Goal: Book appointment/travel/reservation

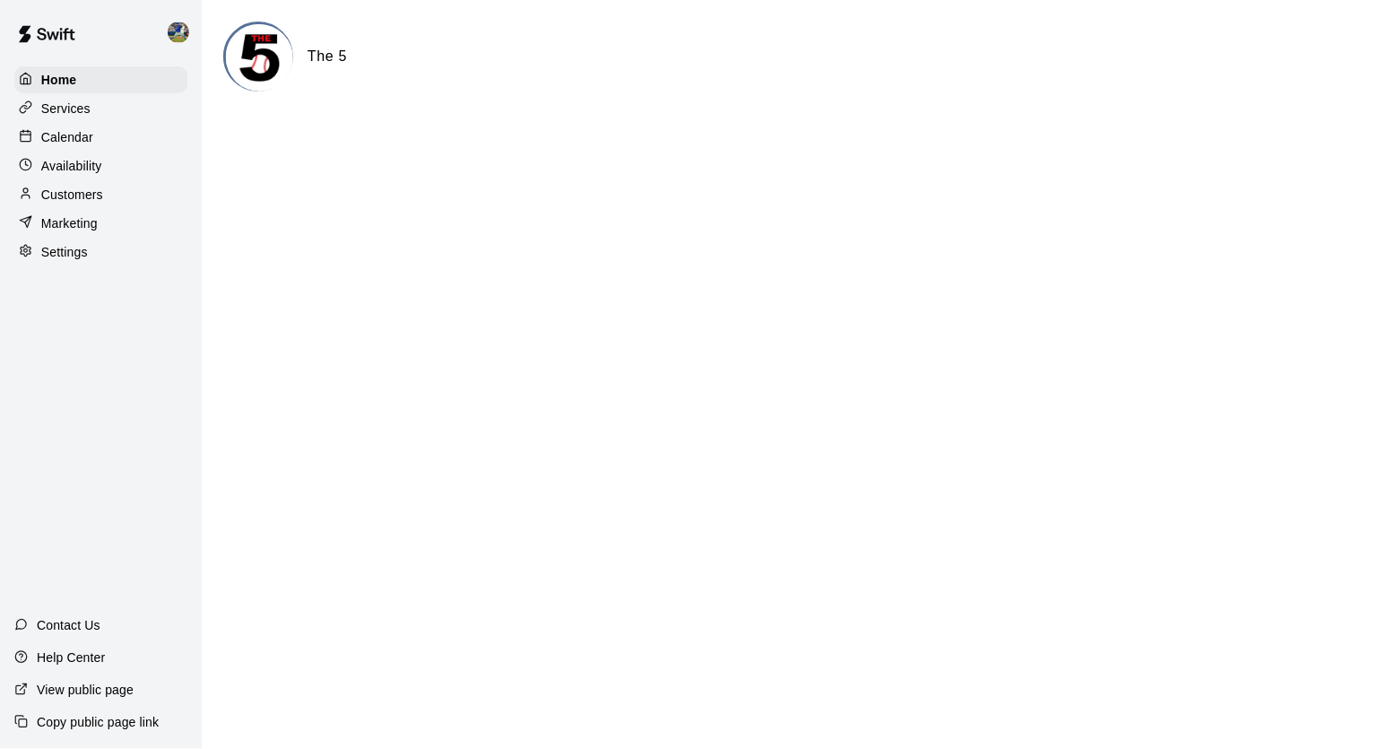
click at [145, 130] on div "Calendar" at bounding box center [100, 137] width 173 height 27
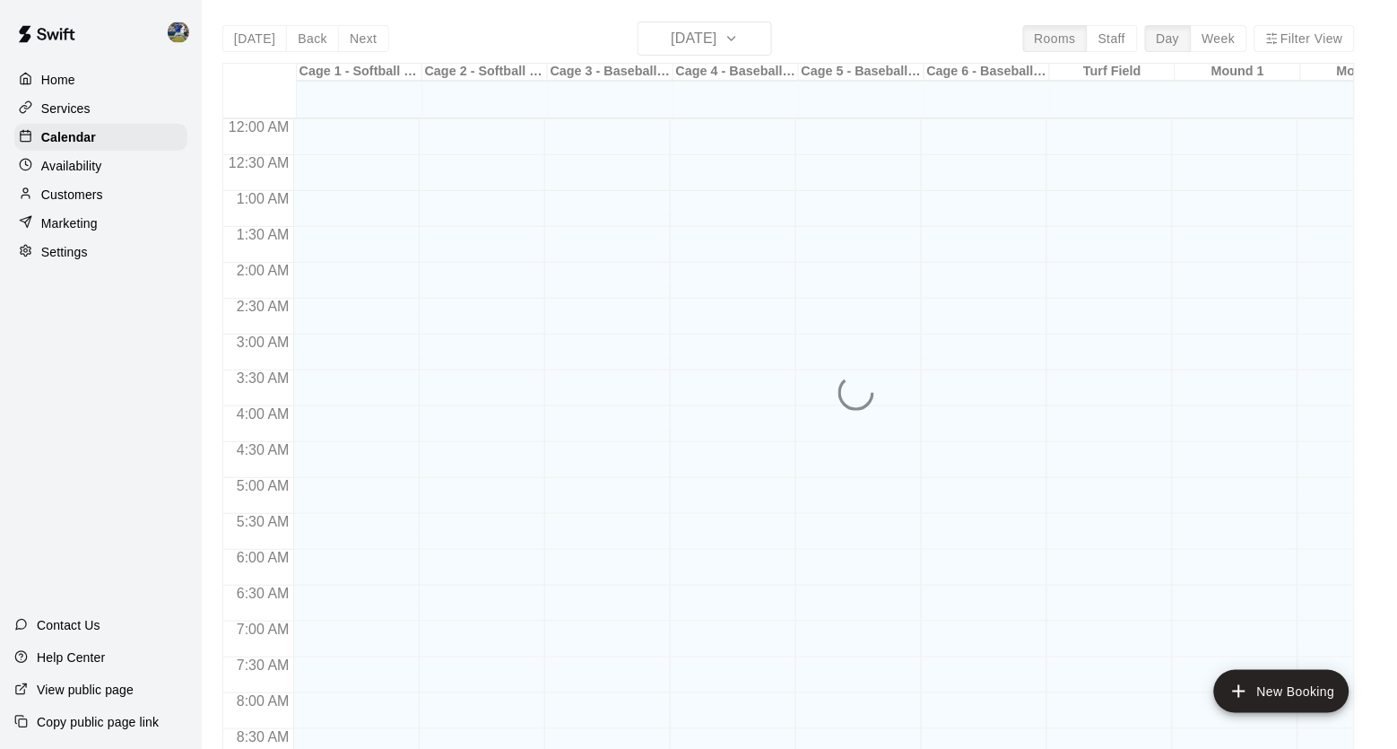
scroll to position [941, 0]
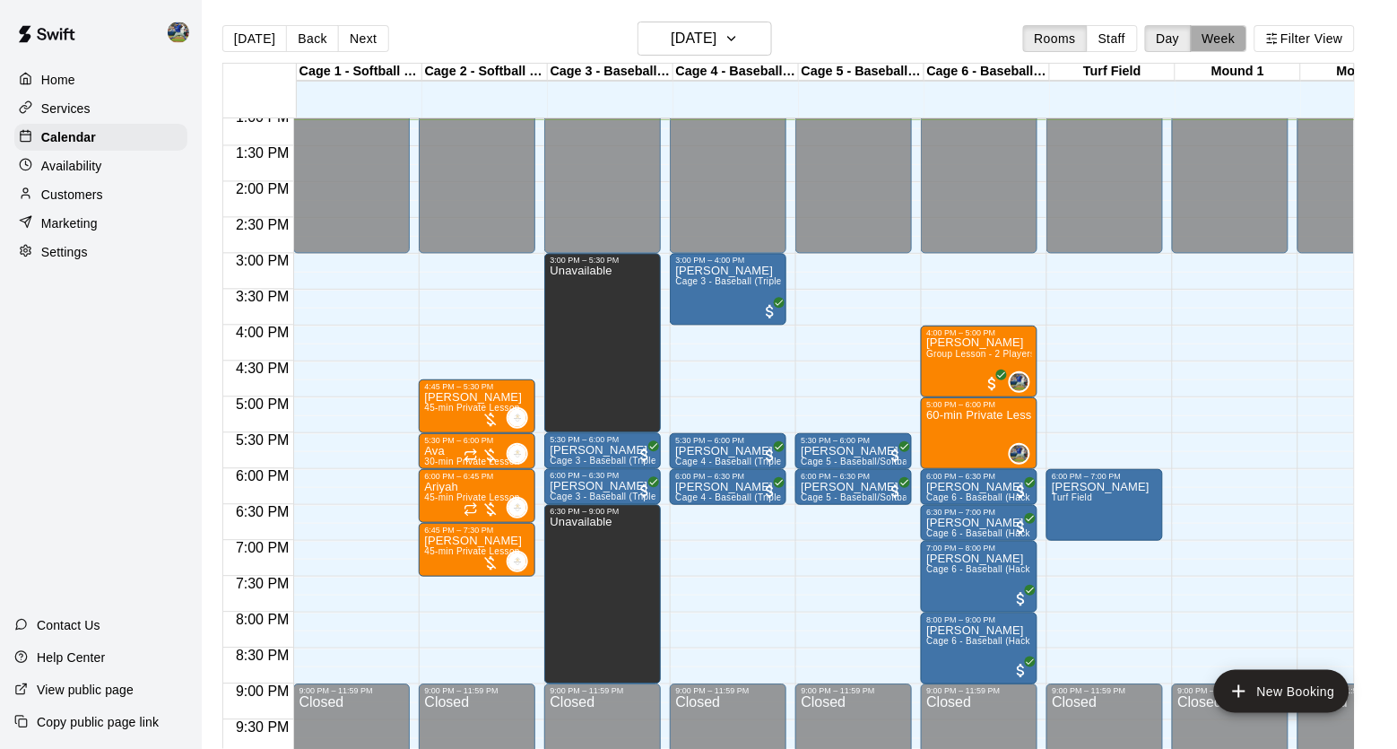
click at [1234, 38] on button "Week" at bounding box center [1219, 38] width 56 height 27
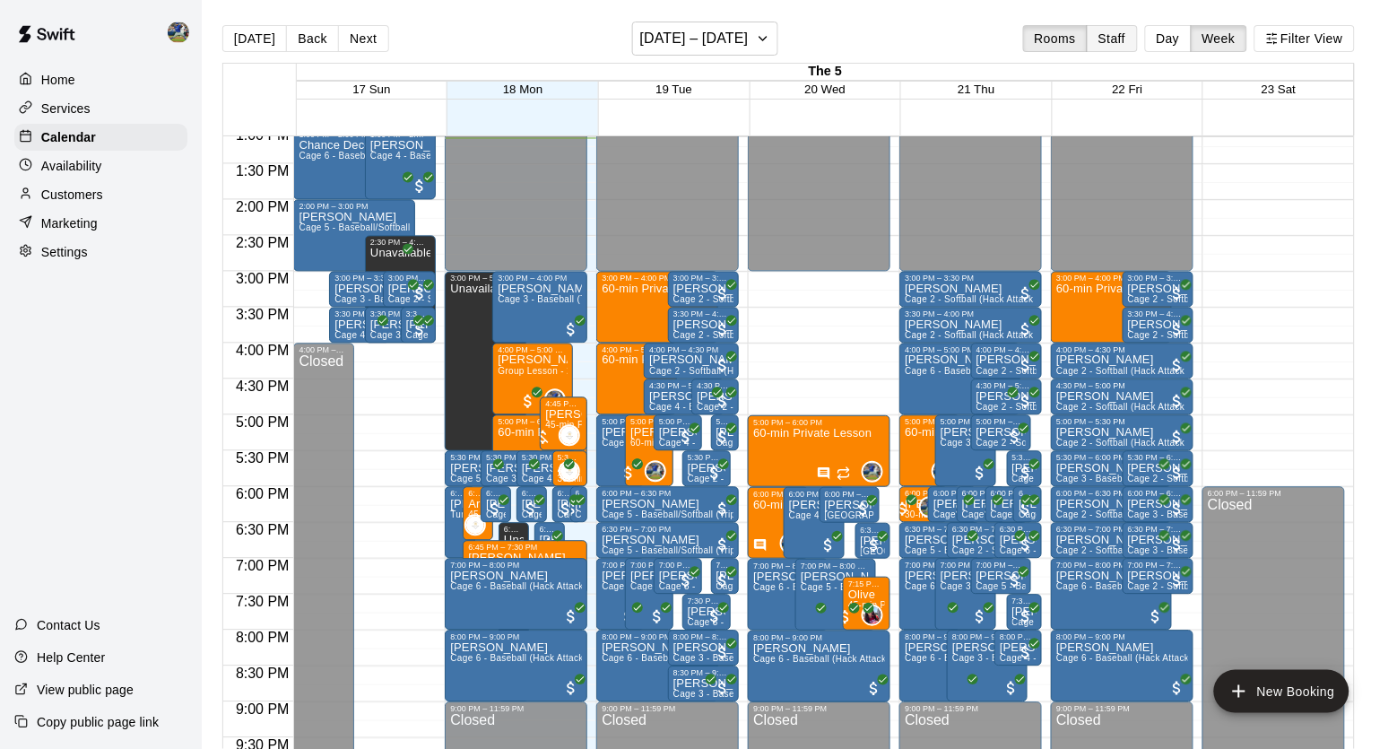
click at [1109, 45] on button "Staff" at bounding box center [1112, 38] width 51 height 27
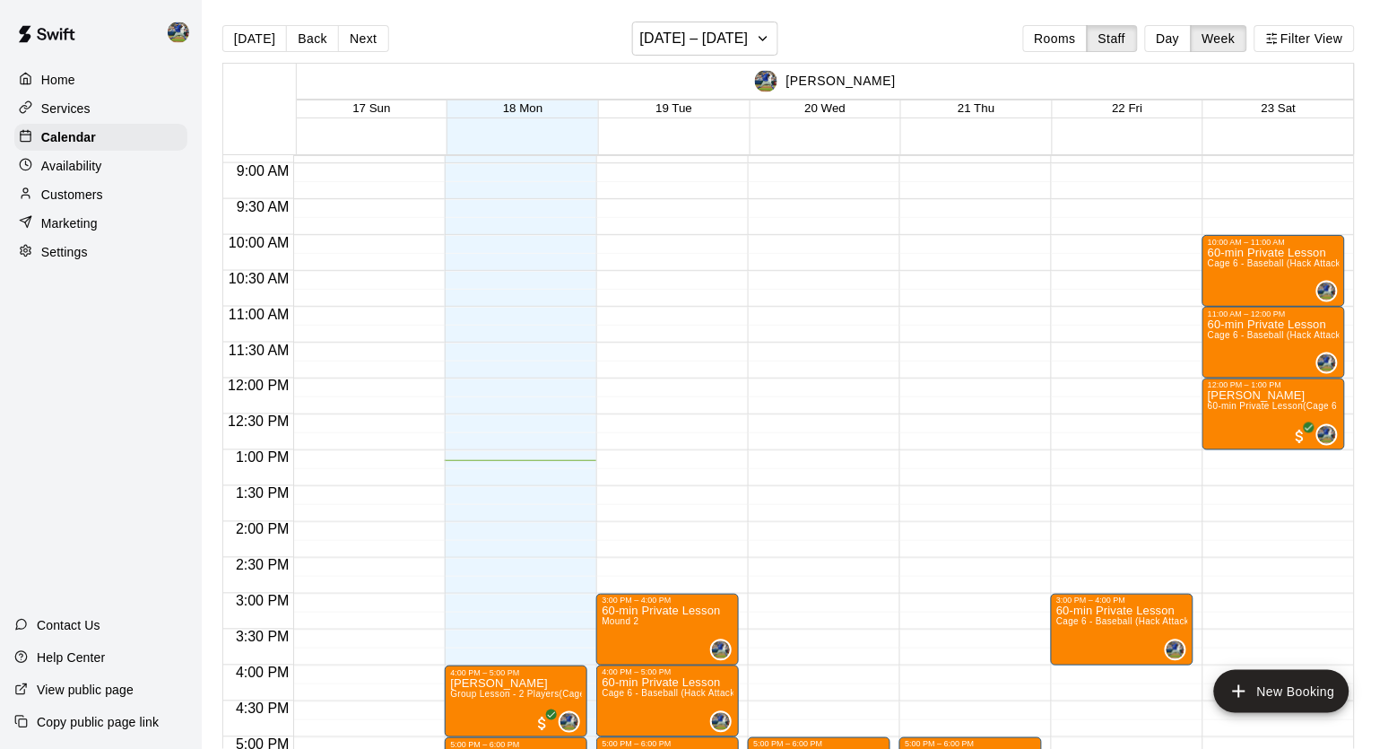
scroll to position [656, 0]
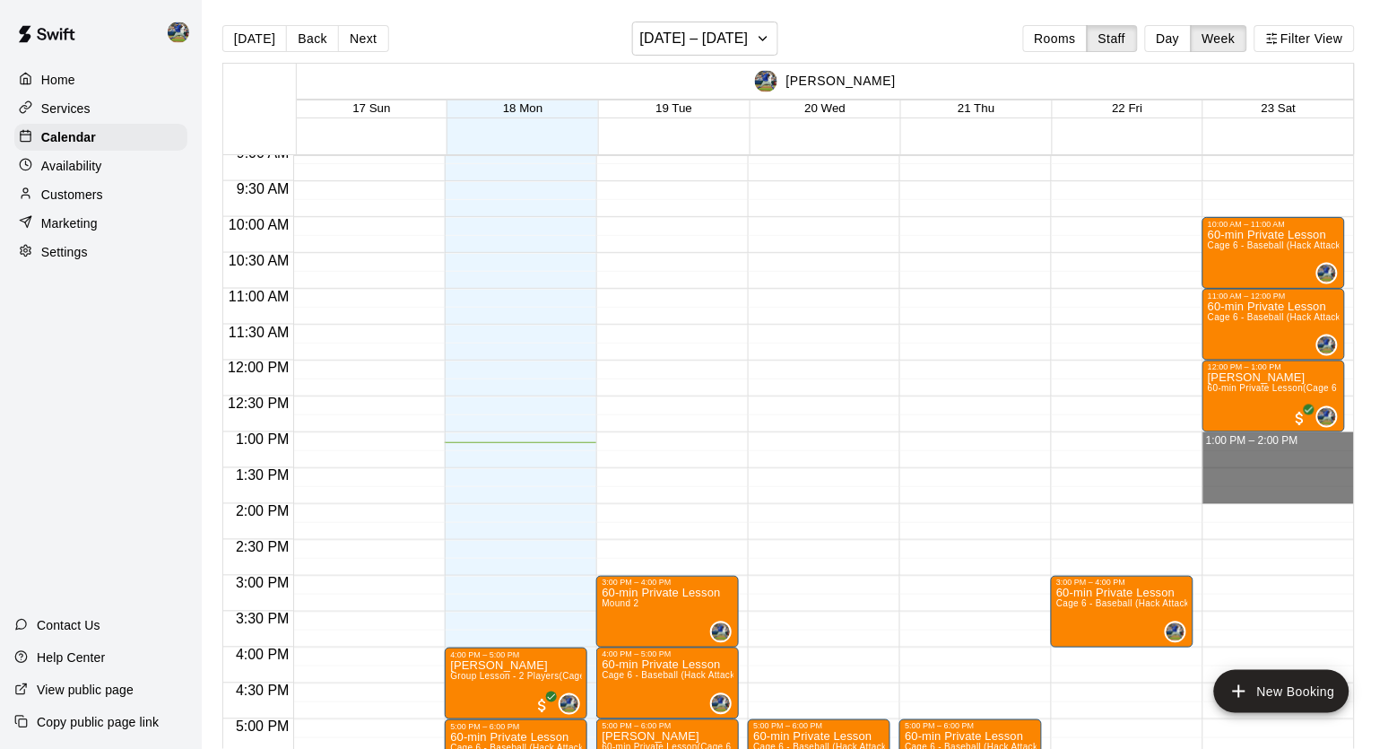
drag, startPoint x: 1272, startPoint y: 440, endPoint x: 1269, endPoint y: 493, distance: 53.0
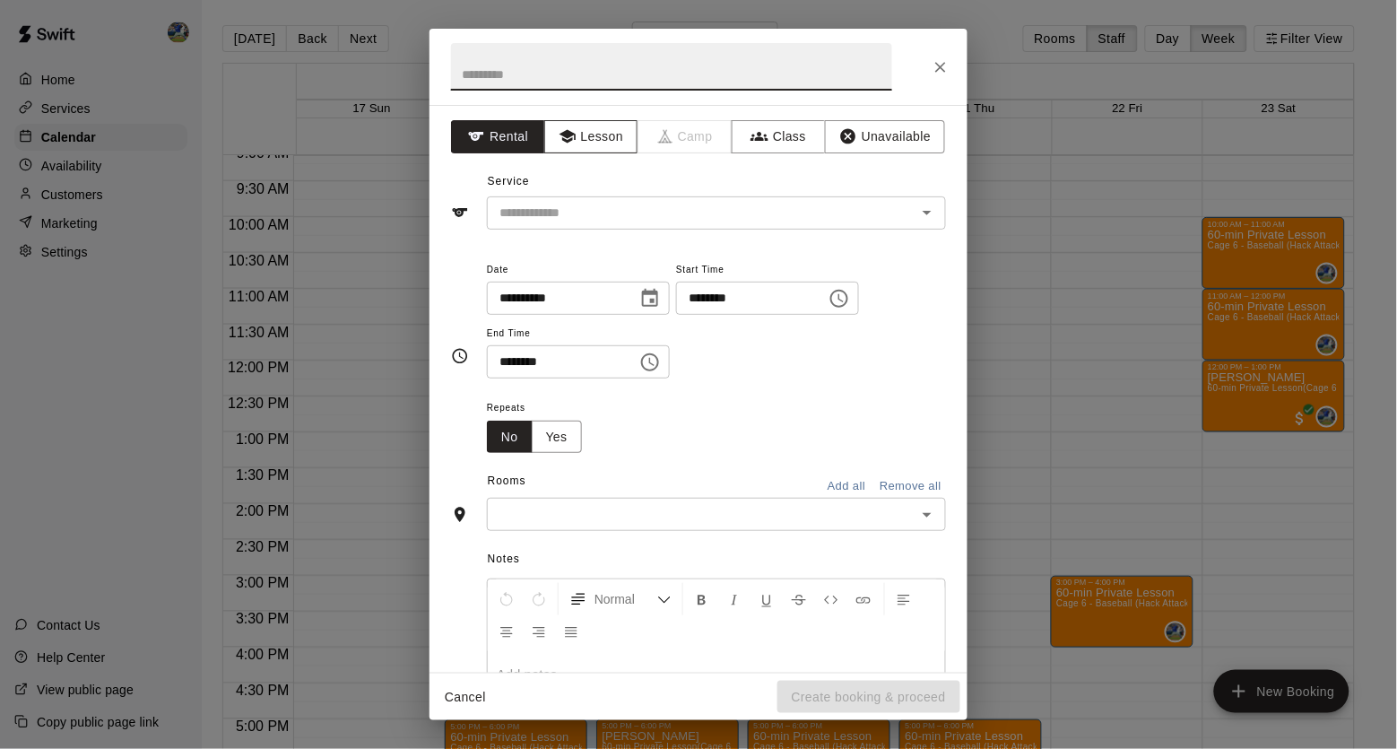
click at [600, 150] on button "Lesson" at bounding box center [591, 136] width 94 height 33
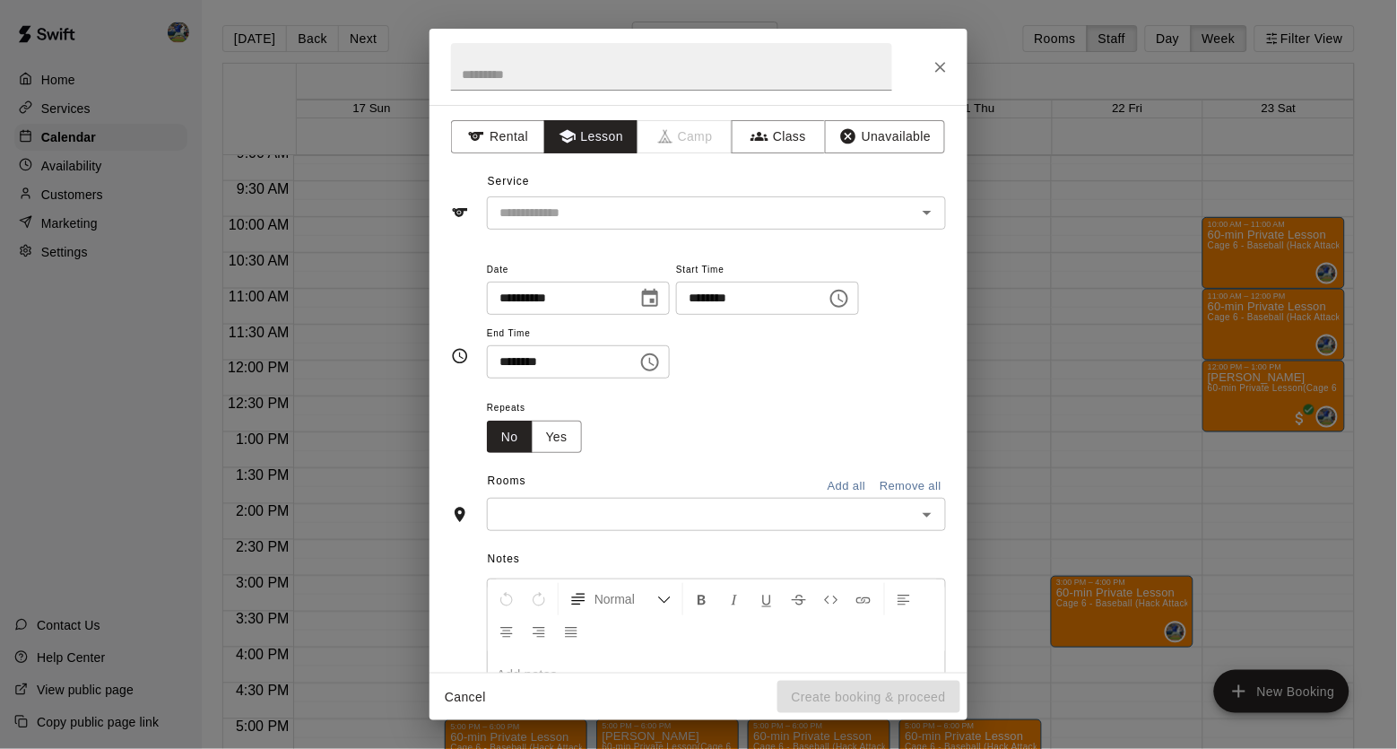
click at [600, 241] on div "**********" at bounding box center [698, 388] width 538 height 567
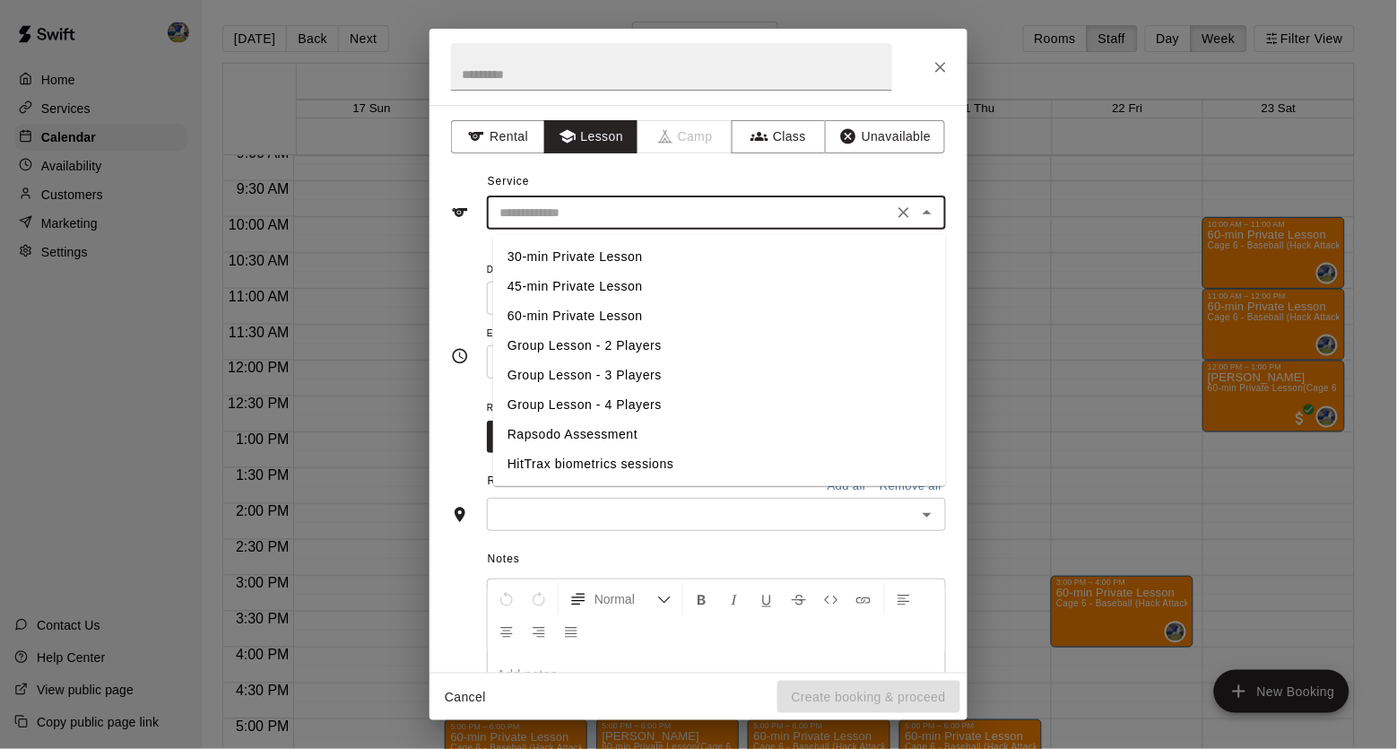
click at [650, 217] on input "text" at bounding box center [689, 213] width 395 height 22
click at [586, 301] on li "60-min Private Lesson" at bounding box center [719, 316] width 453 height 30
type input "**********"
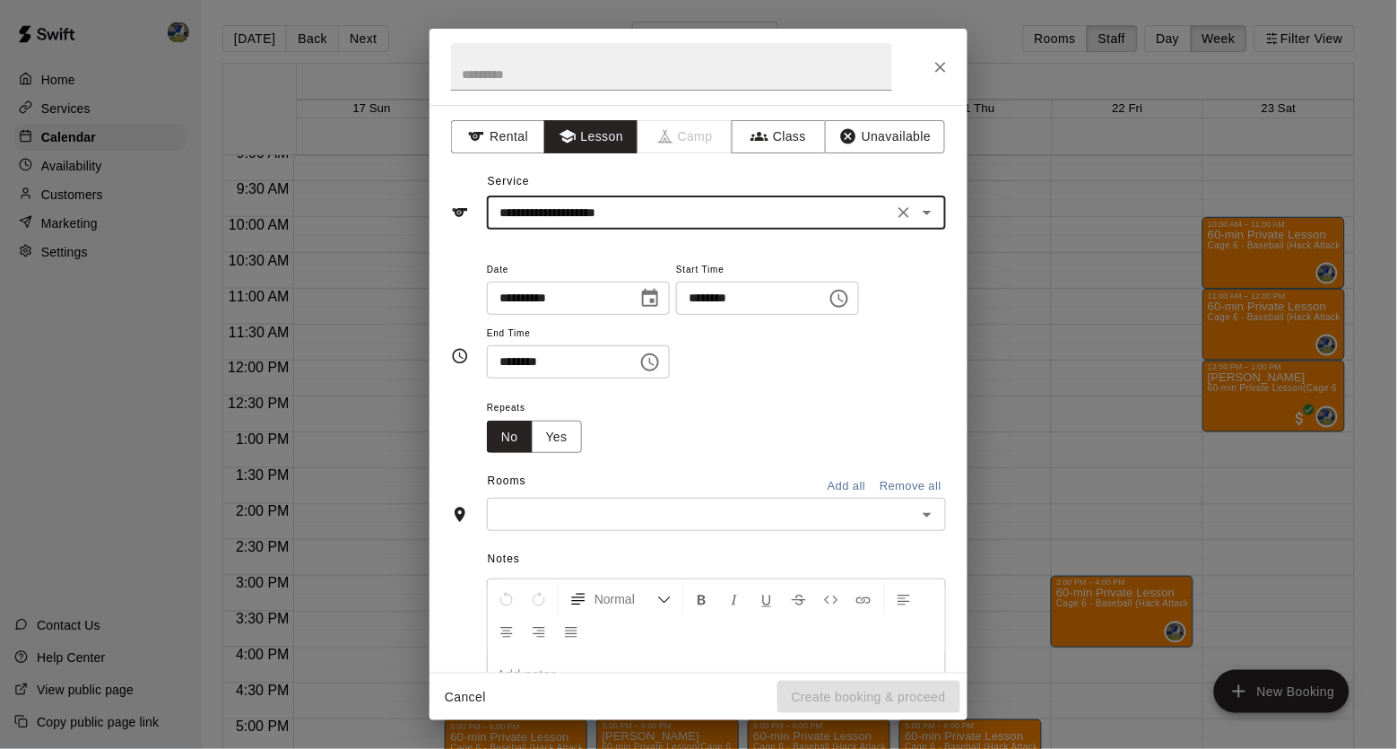
click at [662, 524] on input "text" at bounding box center [701, 514] width 419 height 22
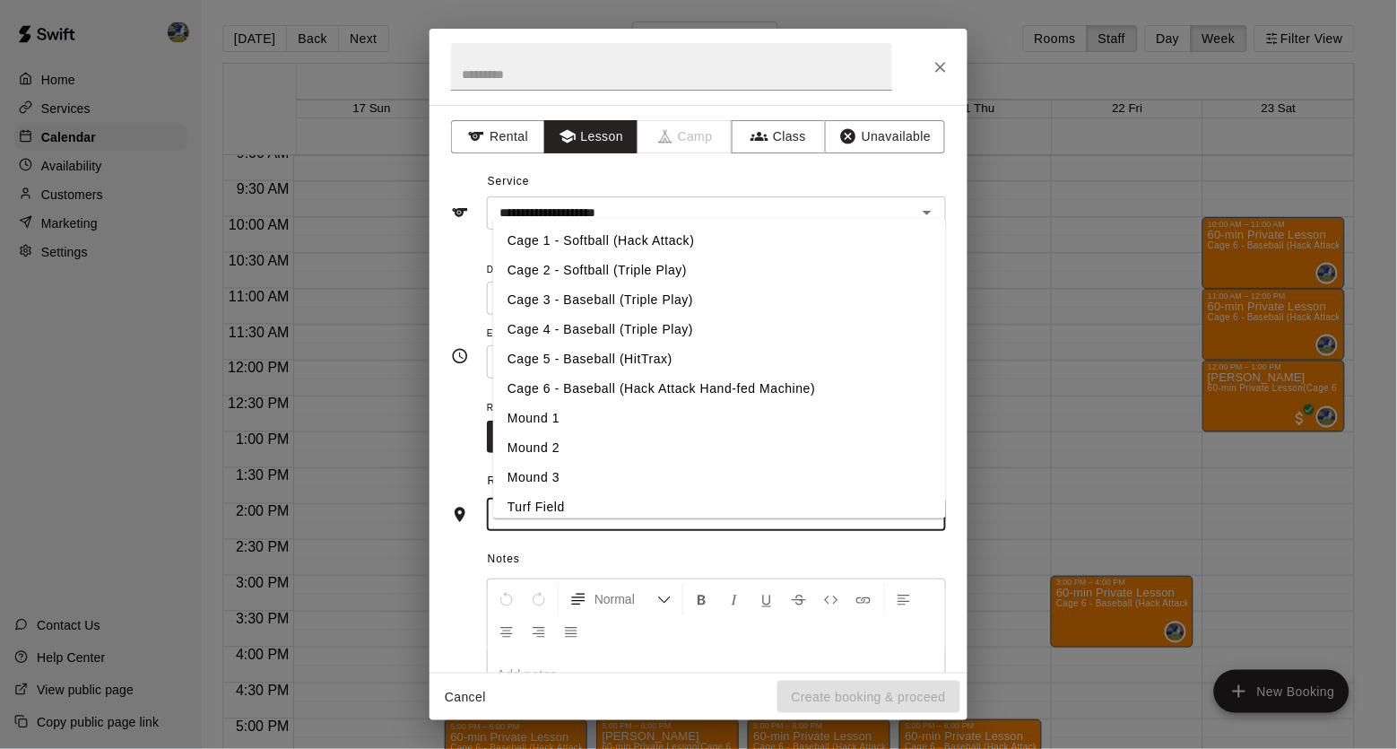
click at [736, 381] on li "Cage 6 - Baseball (Hack Attack Hand-fed Machine)" at bounding box center [719, 389] width 453 height 30
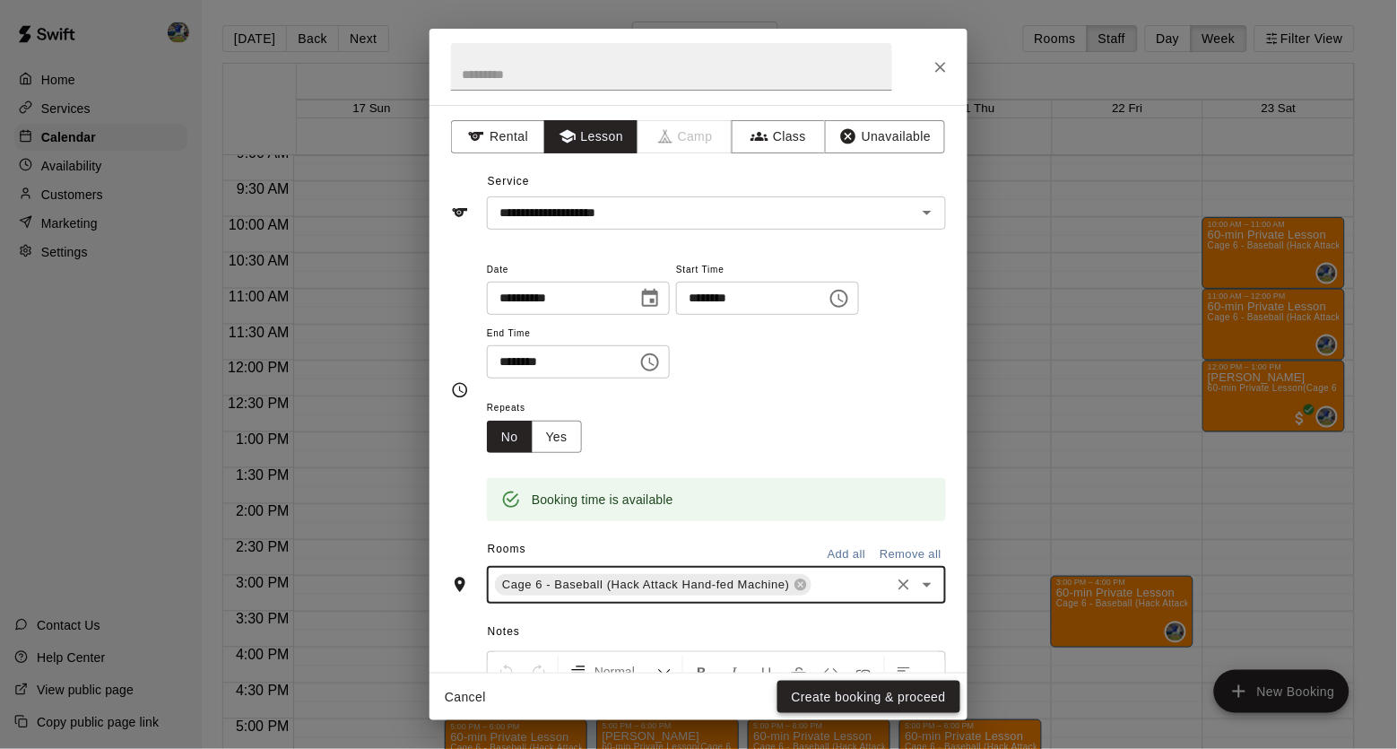
click at [829, 698] on button "Create booking & proceed" at bounding box center [868, 696] width 183 height 33
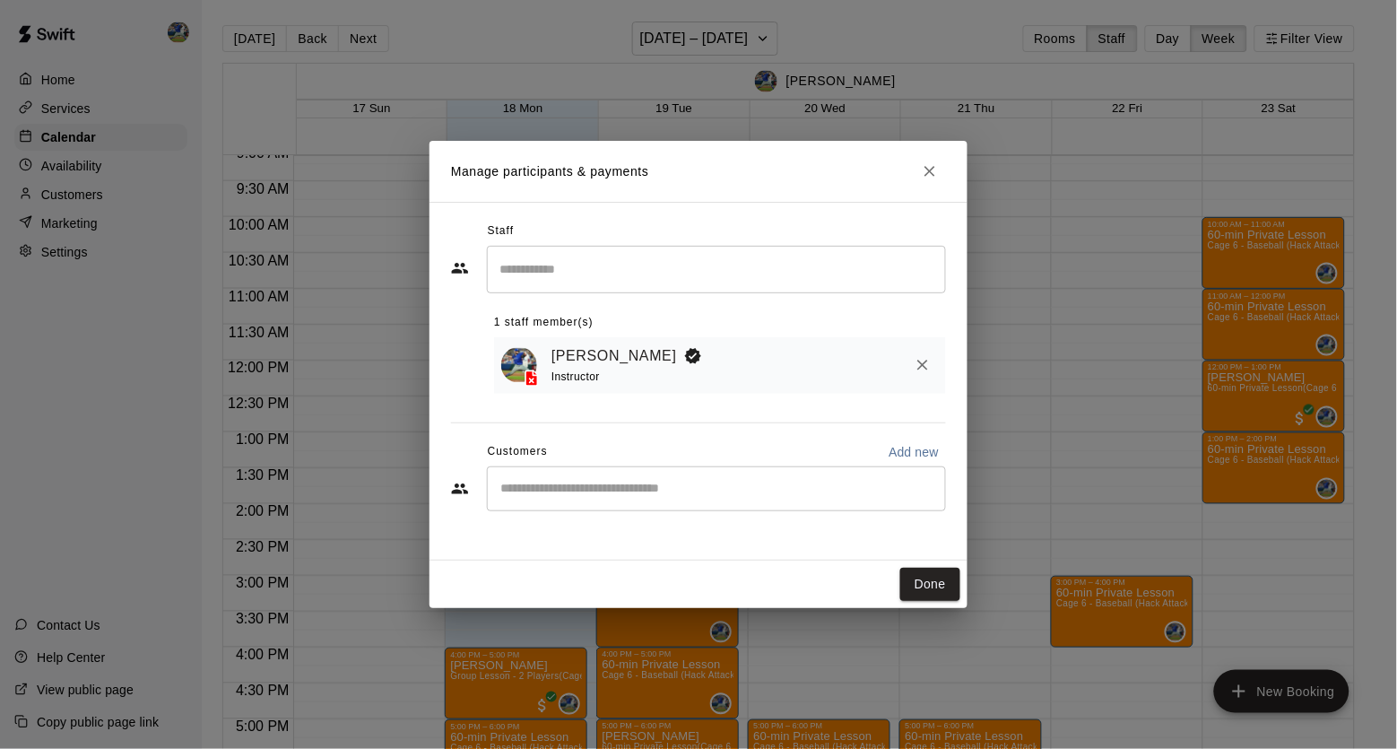
click at [773, 253] on div "​" at bounding box center [716, 270] width 459 height 48
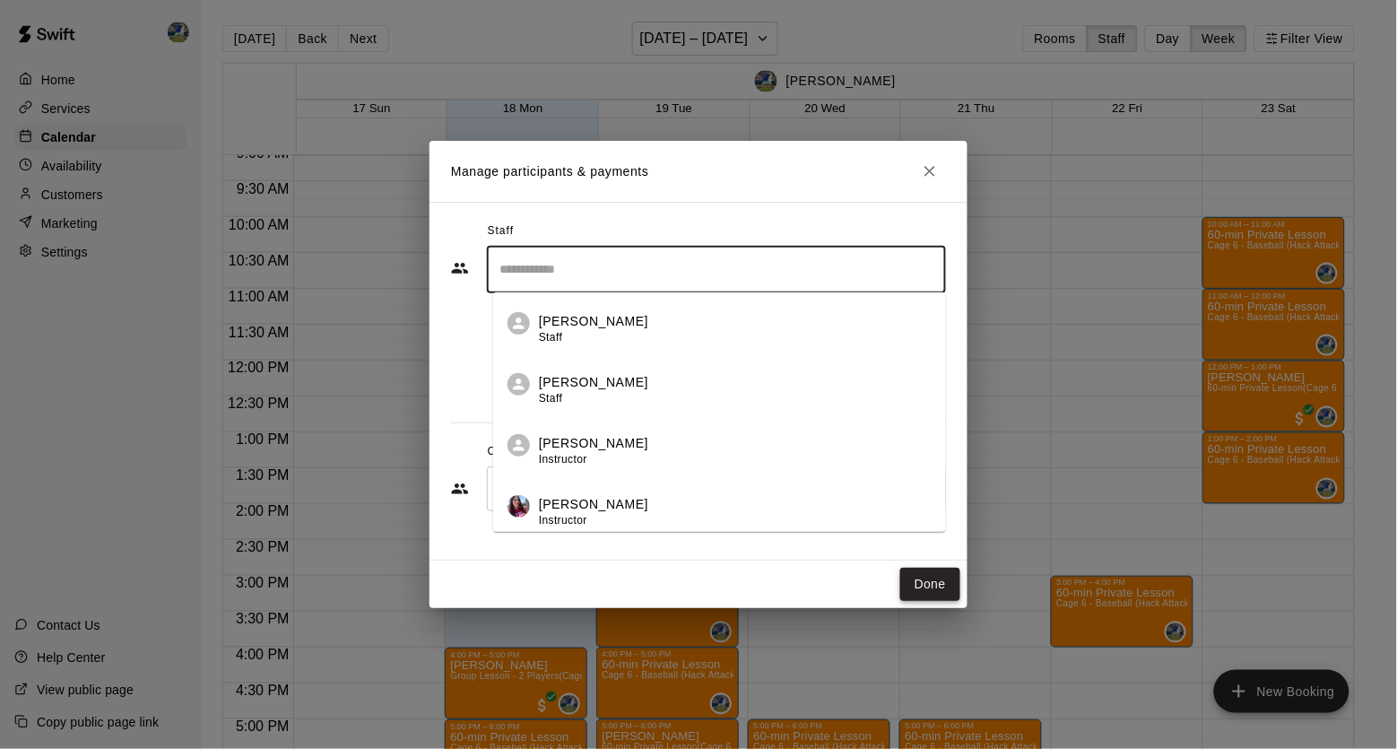
click at [923, 599] on button "Done" at bounding box center [930, 583] width 60 height 33
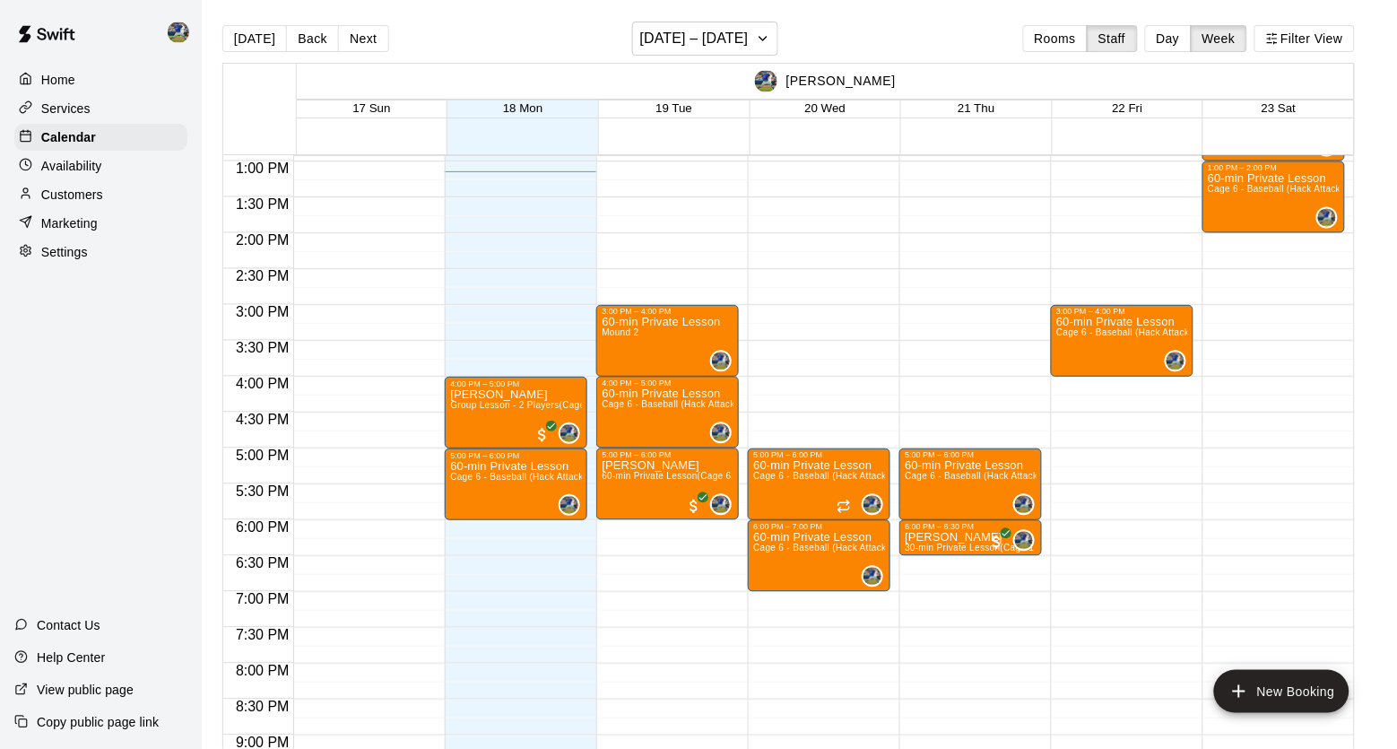
scroll to position [929, 0]
